Goal: Task Accomplishment & Management: Manage account settings

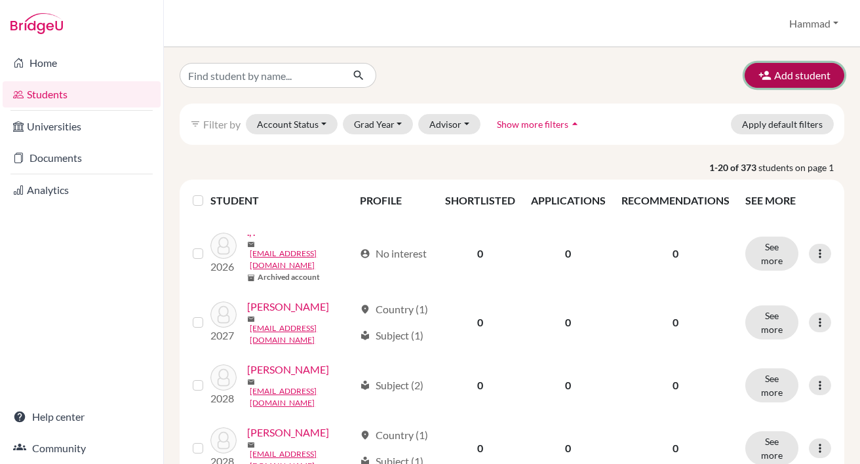
click at [779, 69] on button "Add student" at bounding box center [795, 75] width 100 height 25
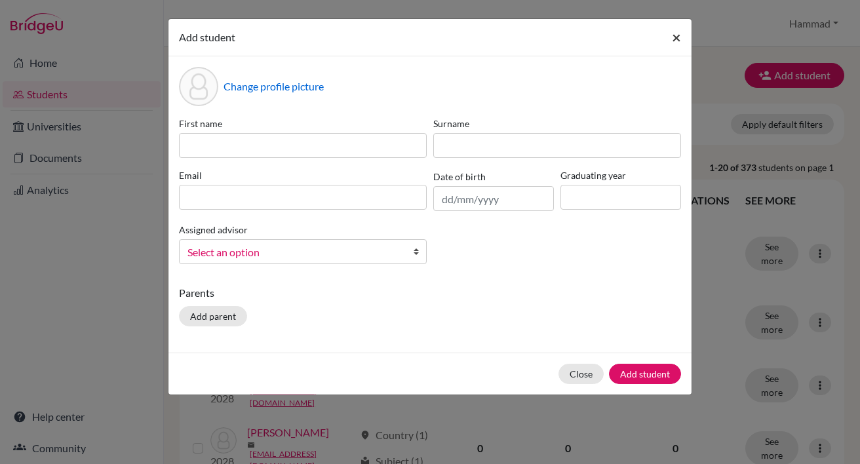
click at [671, 40] on button "×" at bounding box center [676, 37] width 30 height 37
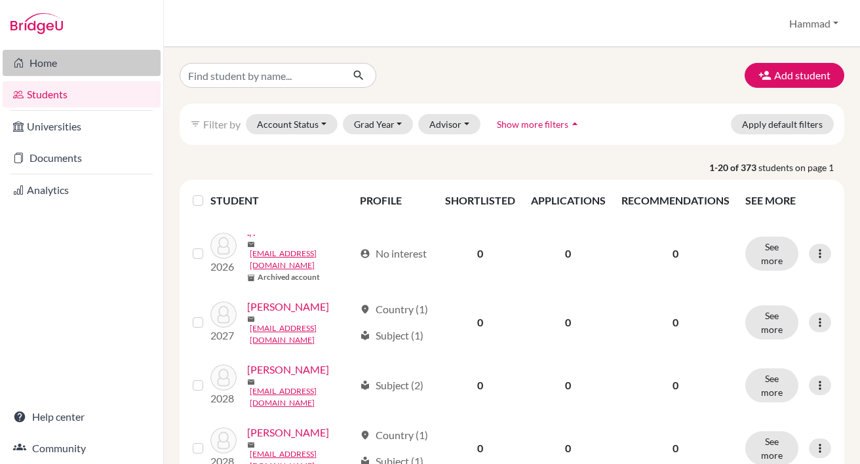
click at [81, 63] on link "Home" at bounding box center [82, 63] width 158 height 26
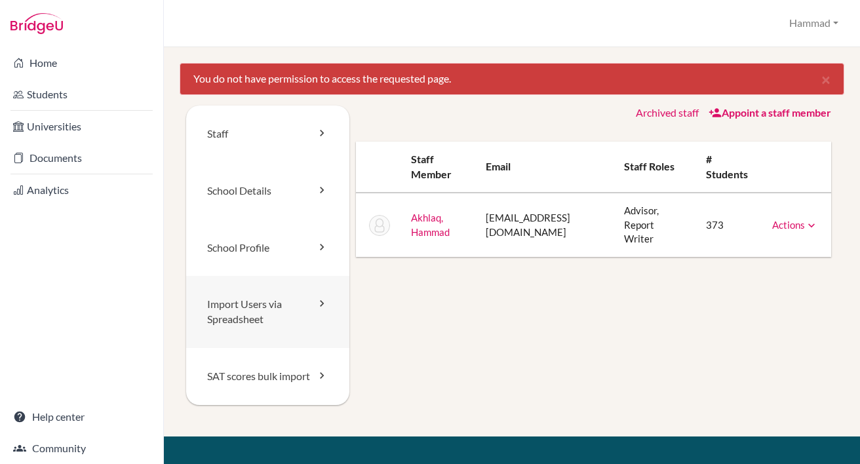
click at [245, 300] on link "Import Users via Spreadsheet" at bounding box center [267, 312] width 163 height 72
click at [271, 389] on link "SAT scores bulk import" at bounding box center [267, 376] width 163 height 57
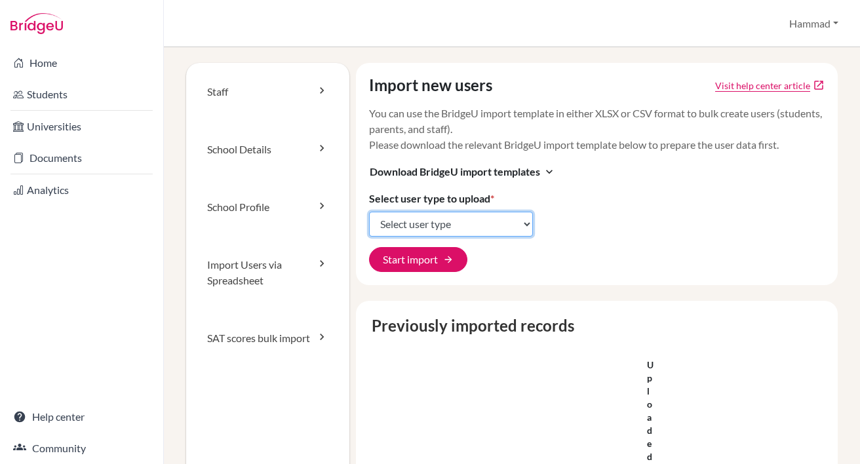
click at [513, 220] on select "Select user type Students Students and parents Parents Advisors Report writers" at bounding box center [451, 224] width 164 height 25
select select "students"
click at [369, 212] on select "Select user type Students Students and parents Parents Advisors Report writers" at bounding box center [451, 224] width 164 height 25
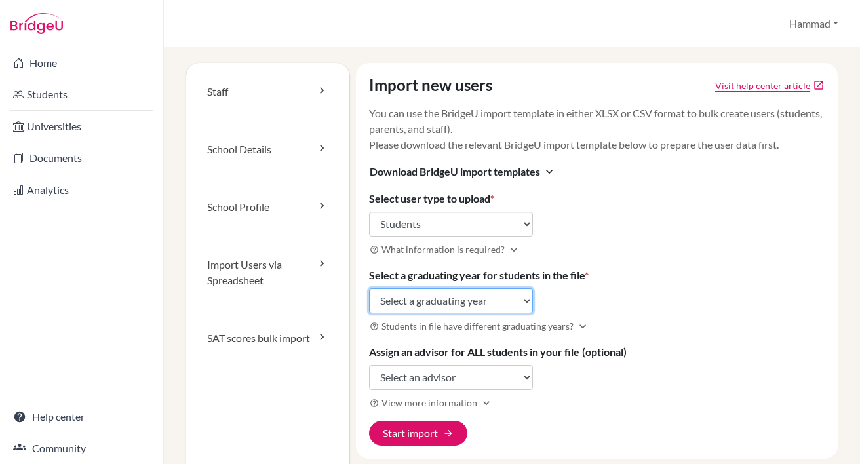
click at [498, 301] on select "Select a graduating year 2024 2025 2026 2027 2028 2029" at bounding box center [451, 300] width 164 height 25
select select "2029"
click at [369, 288] on select "Select a graduating year 2024 2025 2026 2027 2028 2029" at bounding box center [451, 300] width 164 height 25
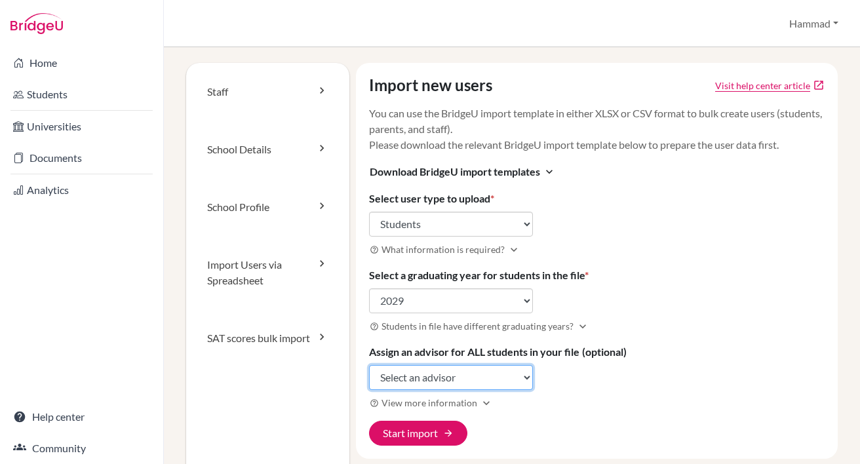
click at [502, 372] on select "Select an advisor Hammad Akhlaq" at bounding box center [451, 377] width 164 height 25
select select "416992"
click at [369, 365] on select "Select an advisor Hammad Akhlaq" at bounding box center [451, 377] width 164 height 25
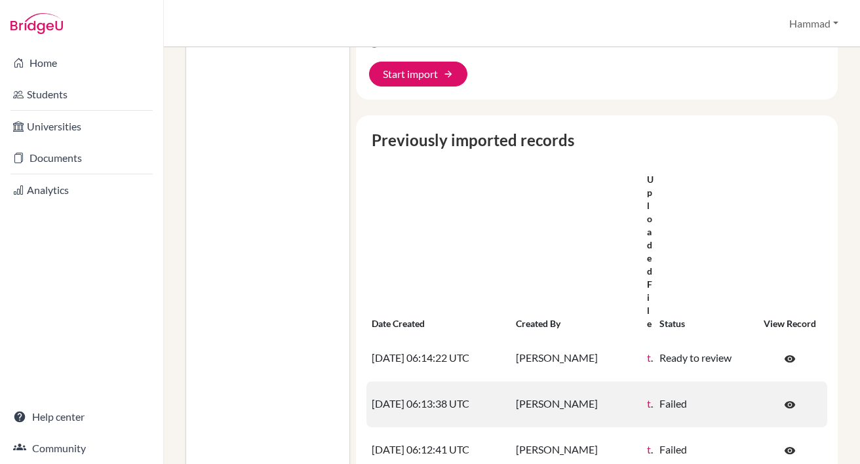
scroll to position [197, 0]
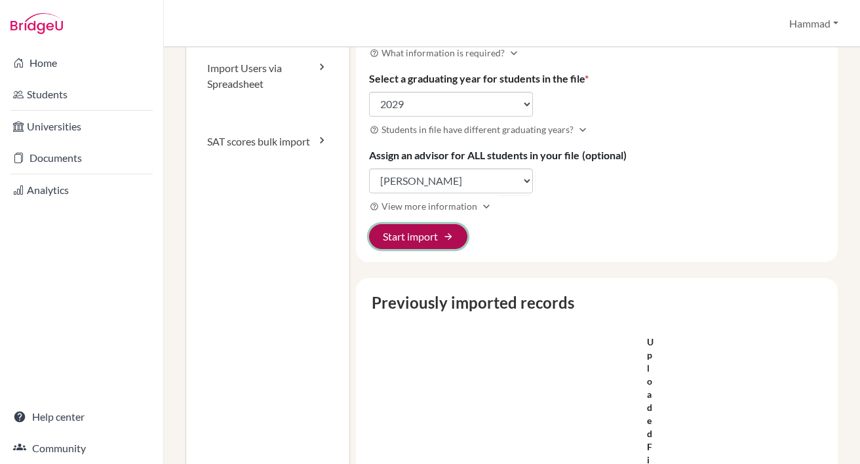
click at [431, 244] on button "Start import arrow_forward" at bounding box center [418, 236] width 98 height 25
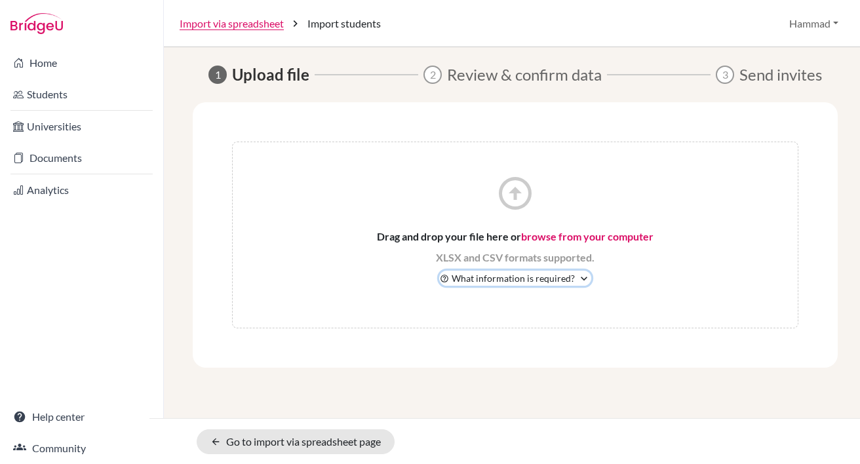
click at [575, 277] on button "help_outline What information is required? expand_more" at bounding box center [515, 278] width 152 height 15
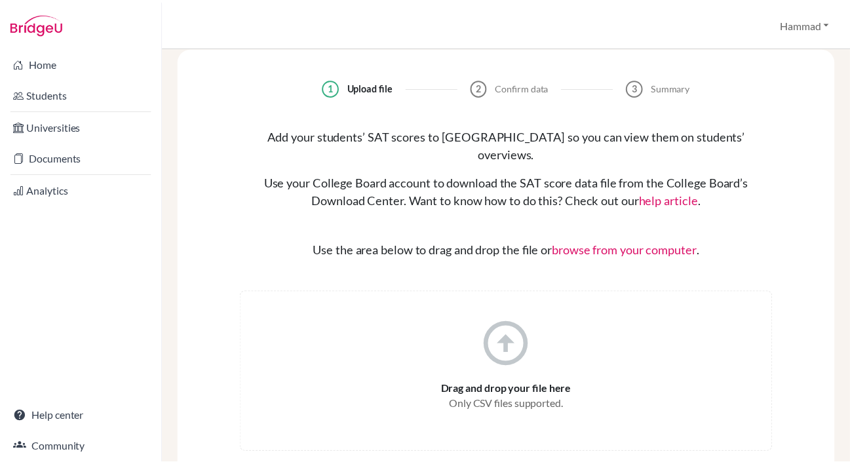
scroll to position [18, 0]
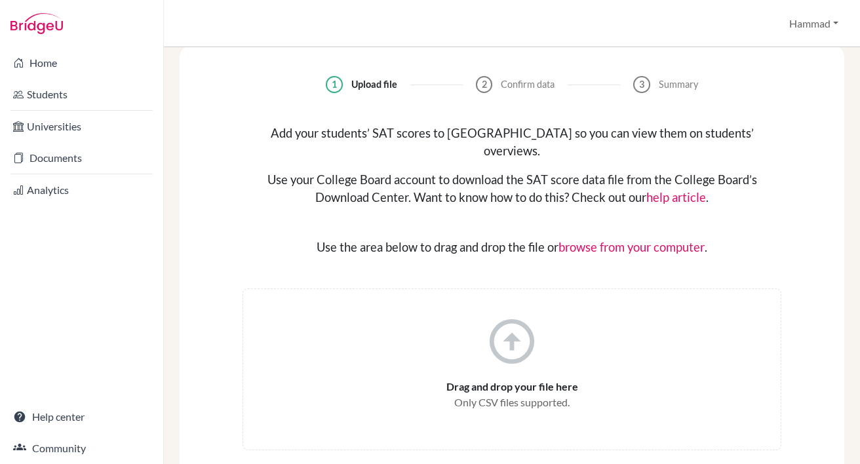
click at [679, 190] on link "help article" at bounding box center [676, 197] width 60 height 14
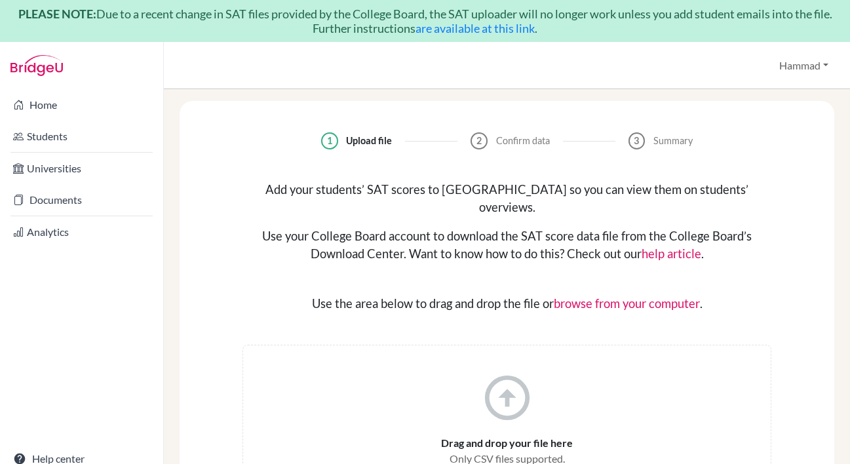
scroll to position [0, 0]
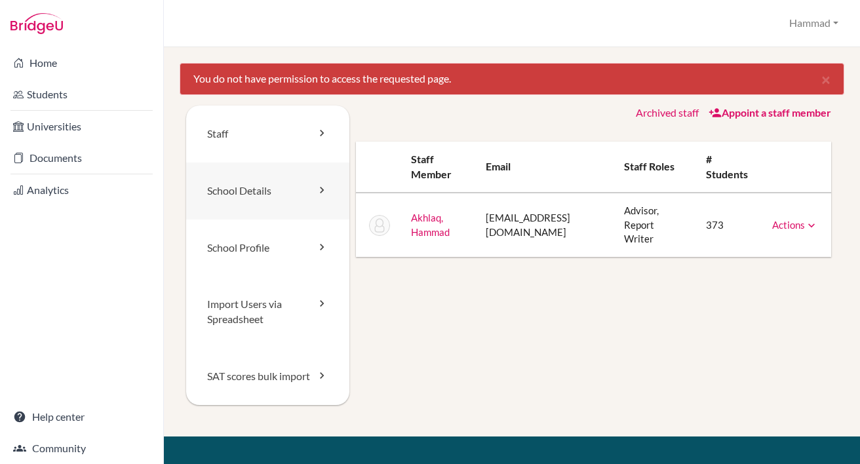
click at [315, 191] on icon at bounding box center [321, 190] width 13 height 13
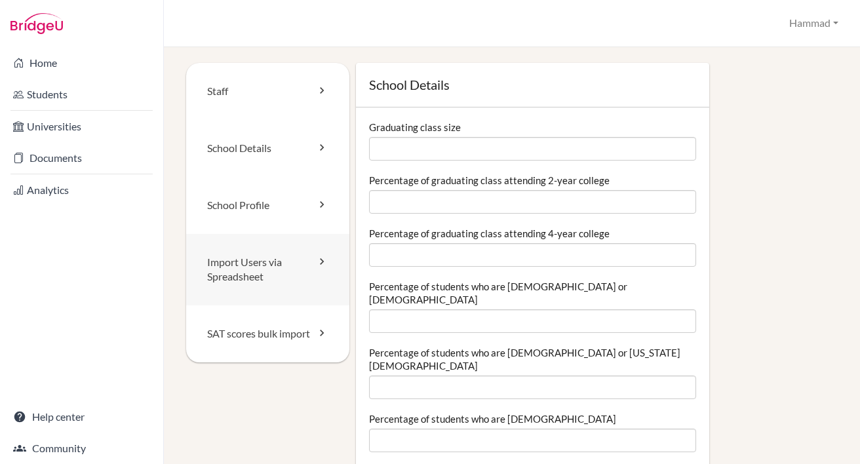
click at [277, 279] on link "Import Users via Spreadsheet" at bounding box center [267, 270] width 163 height 72
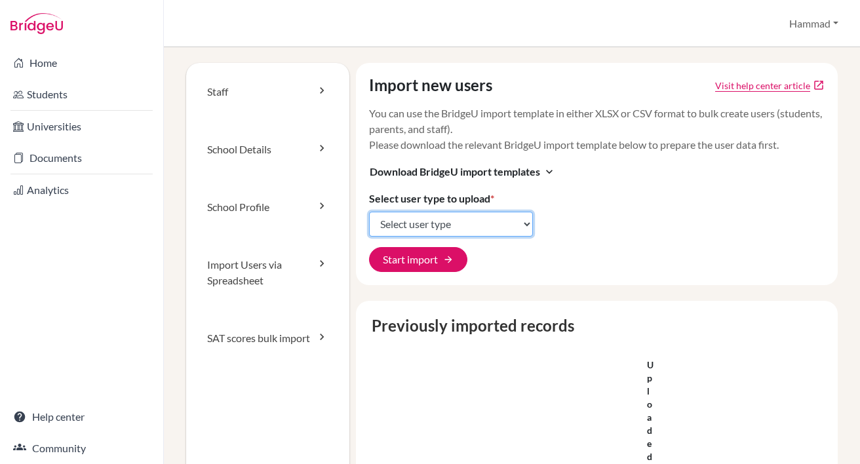
click at [498, 218] on select "Select user type Students Students and parents Parents Advisors Report writers" at bounding box center [451, 224] width 164 height 25
click at [615, 181] on div "Import new users Visit help center article open_in_new You can use the BridgeU …" at bounding box center [597, 174] width 482 height 222
click at [819, 24] on button "Hammad" at bounding box center [813, 23] width 61 height 25
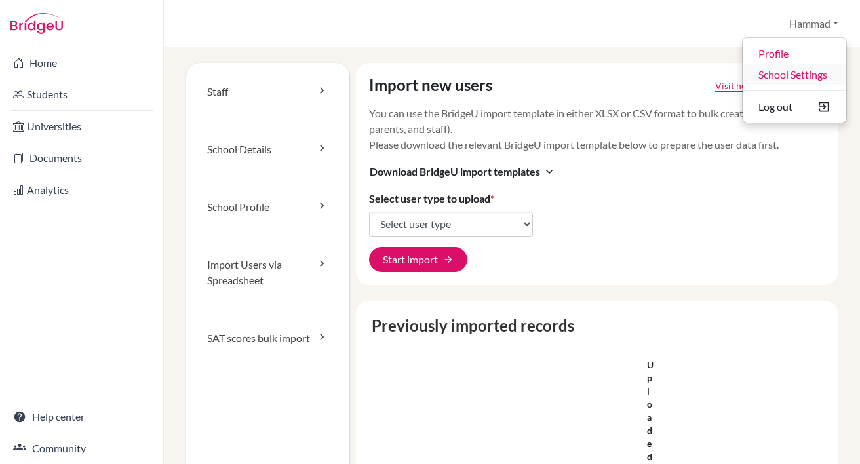
click at [813, 73] on link "School Settings" at bounding box center [795, 74] width 104 height 21
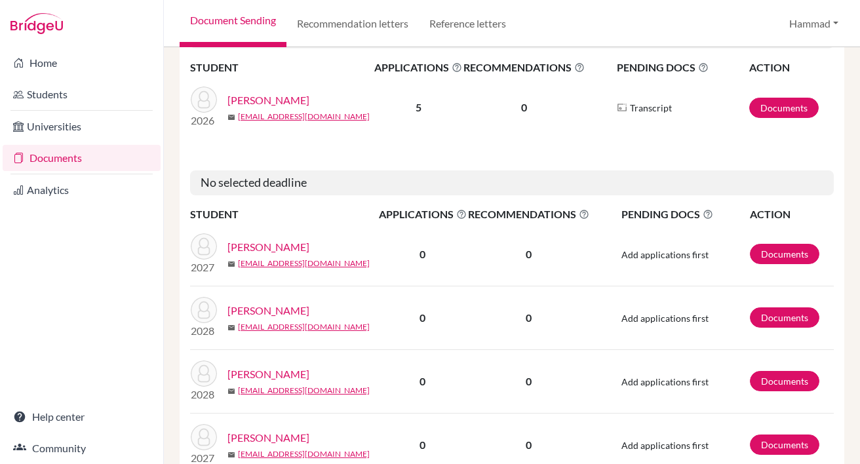
scroll to position [459, 0]
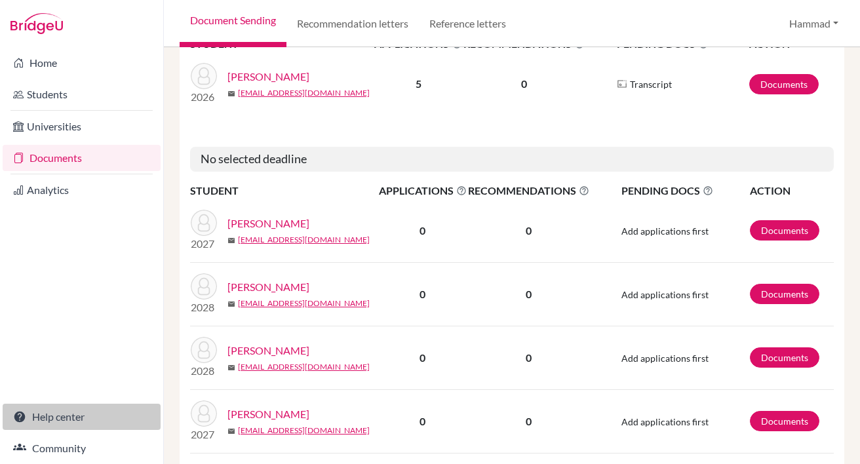
click at [84, 416] on link "Help center" at bounding box center [82, 417] width 158 height 26
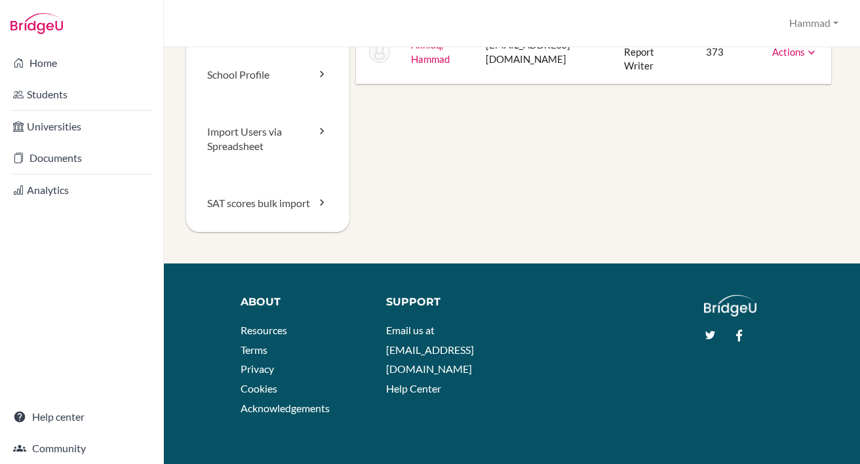
scroll to position [159, 0]
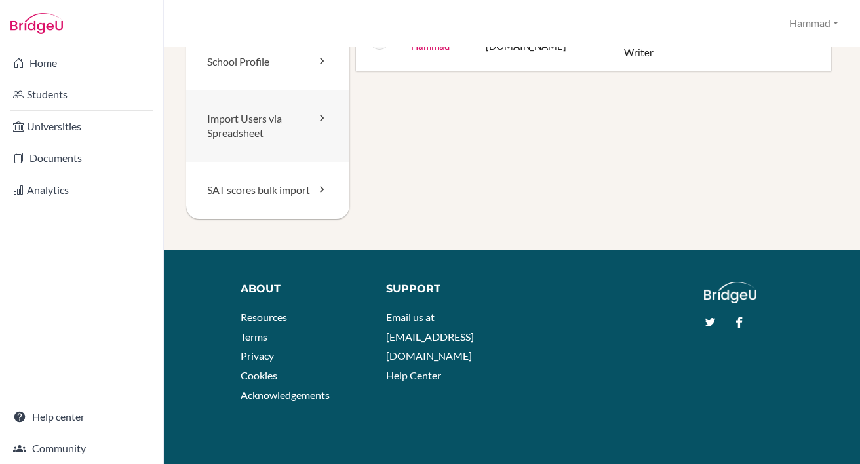
click at [272, 116] on link "Import Users via Spreadsheet" at bounding box center [267, 126] width 163 height 72
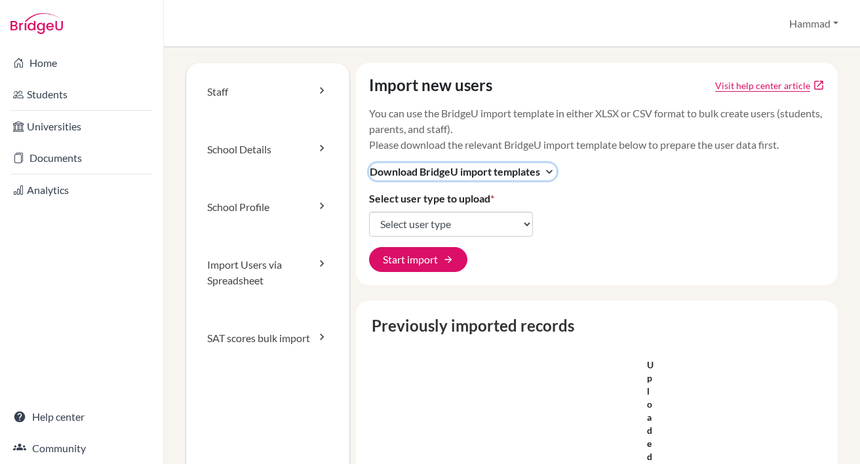
click at [532, 172] on span "Download BridgeU import templates" at bounding box center [455, 172] width 170 height 16
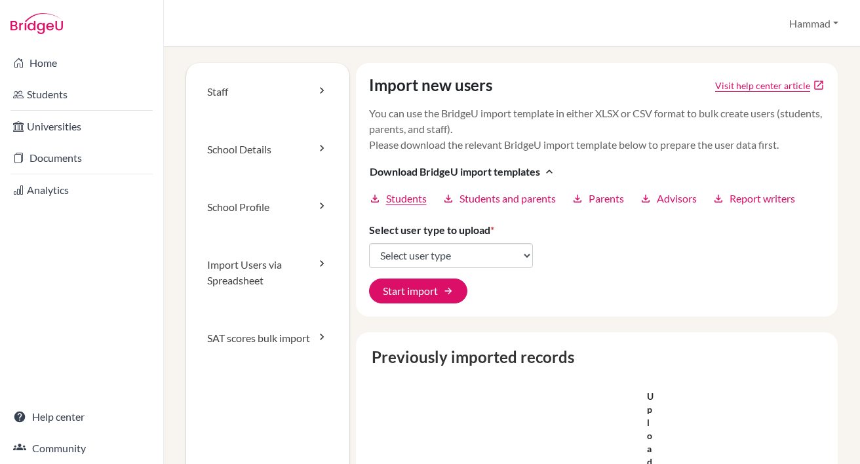
click at [412, 197] on span "Students" at bounding box center [406, 199] width 41 height 16
